Goal: Find specific page/section: Find specific page/section

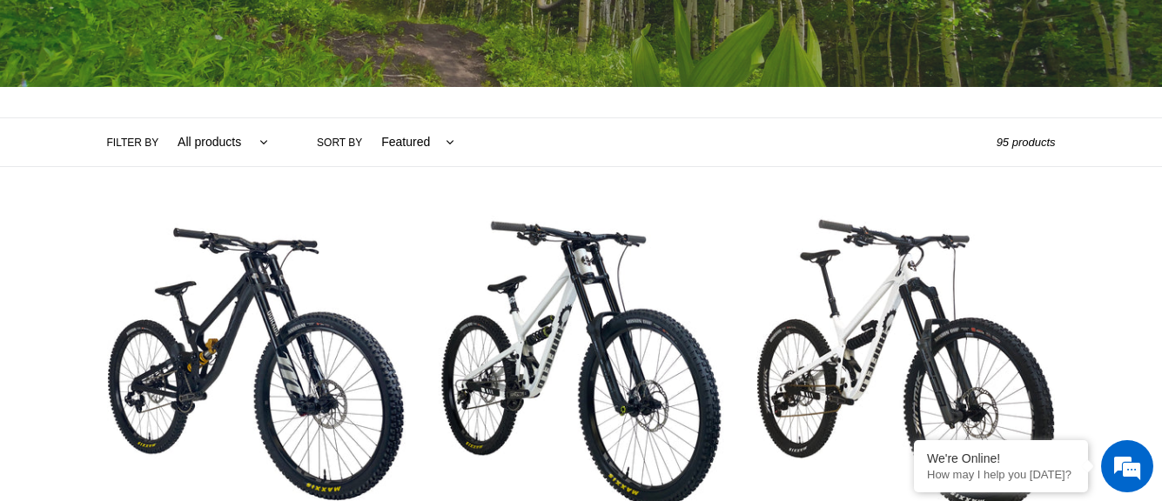
scroll to position [261, 0]
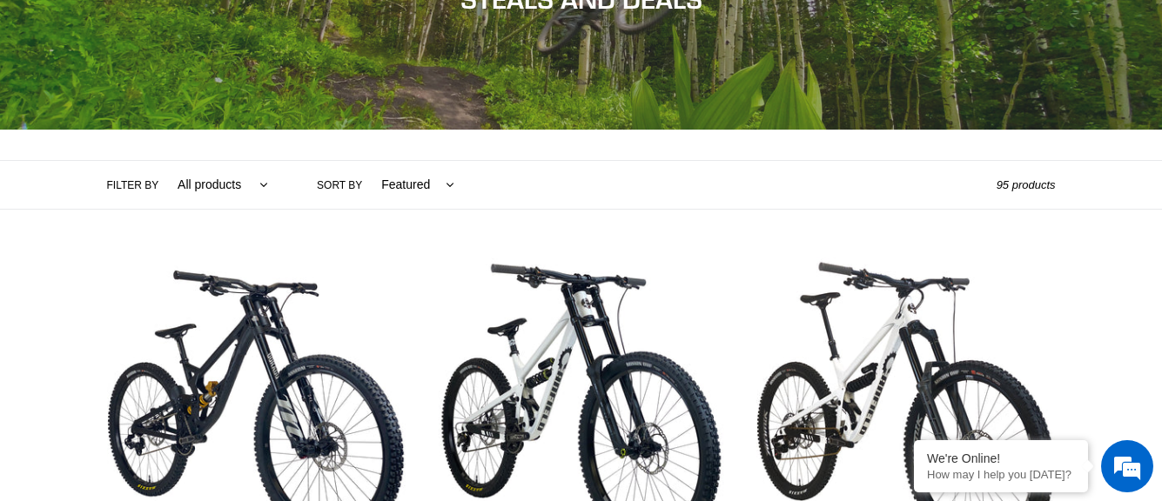
click at [130, 187] on label "Filter by" at bounding box center [133, 186] width 52 height 16
click at [162, 187] on select "All products 275 29er Axle balance BFCM23 BFCM24 BOGO23 CBF Chain Components Cr…" at bounding box center [218, 185] width 113 height 48
click at [224, 191] on select "All products 275 29er Axle balance BFCM23 BFCM24 BOGO23 CBF Chain Components Cr…" at bounding box center [218, 185] width 113 height 48
select select "/collections/mtb-sale/enduro"
click at [162, 161] on select "All products 275 29er Axle balance BFCM23 BFCM24 BOGO23 CBF Chain Components Cr…" at bounding box center [218, 185] width 113 height 48
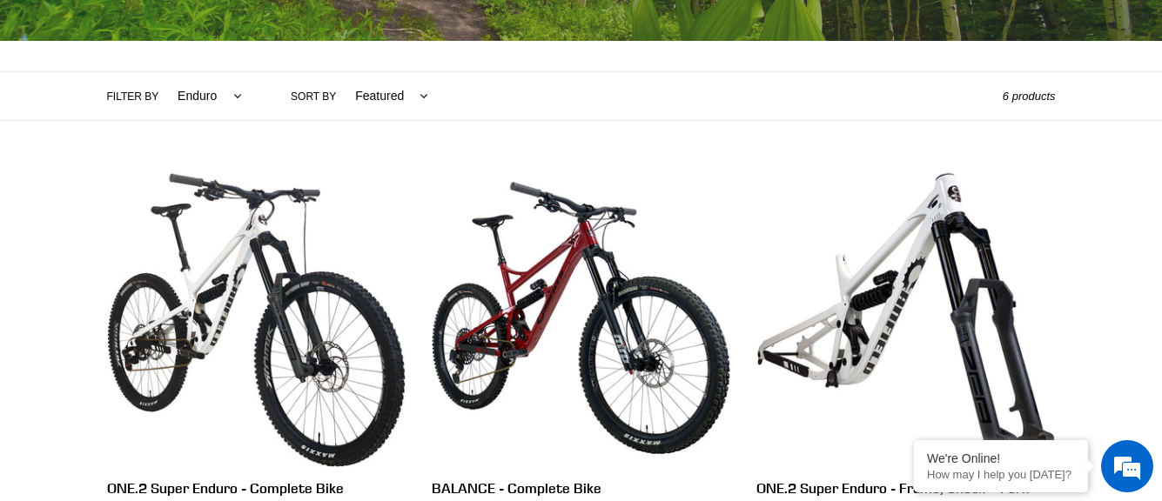
scroll to position [348, 0]
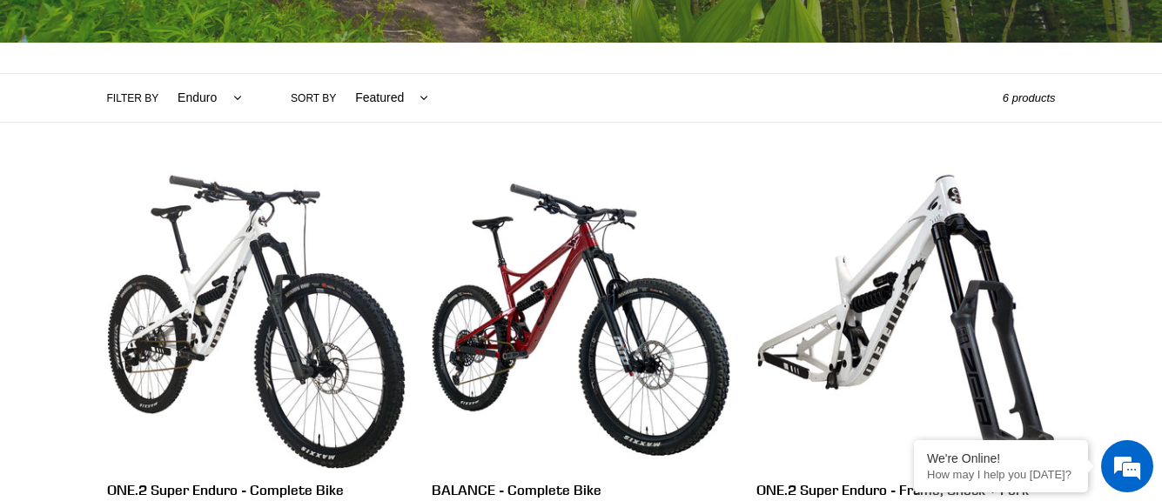
click at [214, 94] on select "All products 275 29er Axle balance BFCM23 BFCM24 BOGO23 CBF Chain Components Cr…" at bounding box center [205, 98] width 87 height 48
select select "/collections/mtb-sale/full-suspension"
click at [162, 74] on select "All products 275 29er Axle balance BFCM23 BFCM24 BOGO23 CBF Chain Components Cr…" at bounding box center [205, 98] width 87 height 48
